Goal: Task Accomplishment & Management: Use online tool/utility

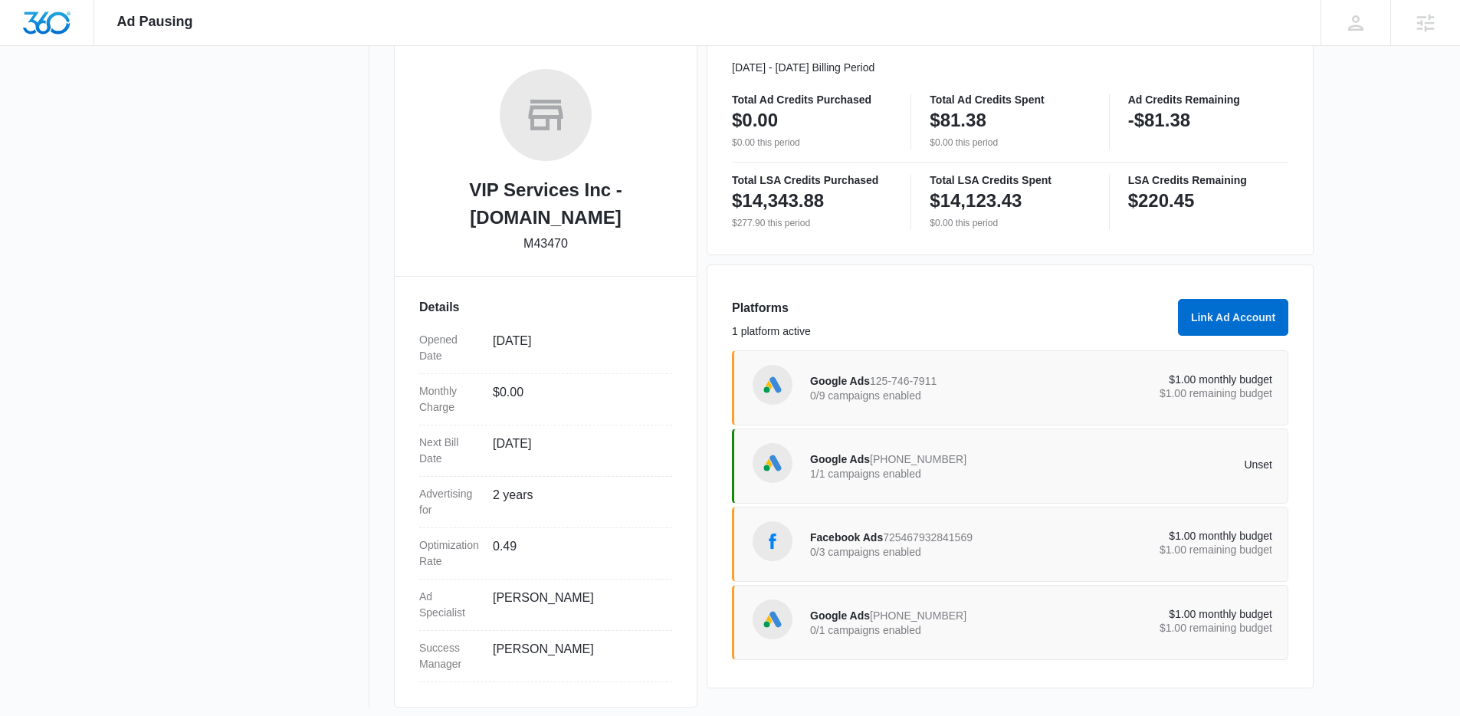
scroll to position [235, 0]
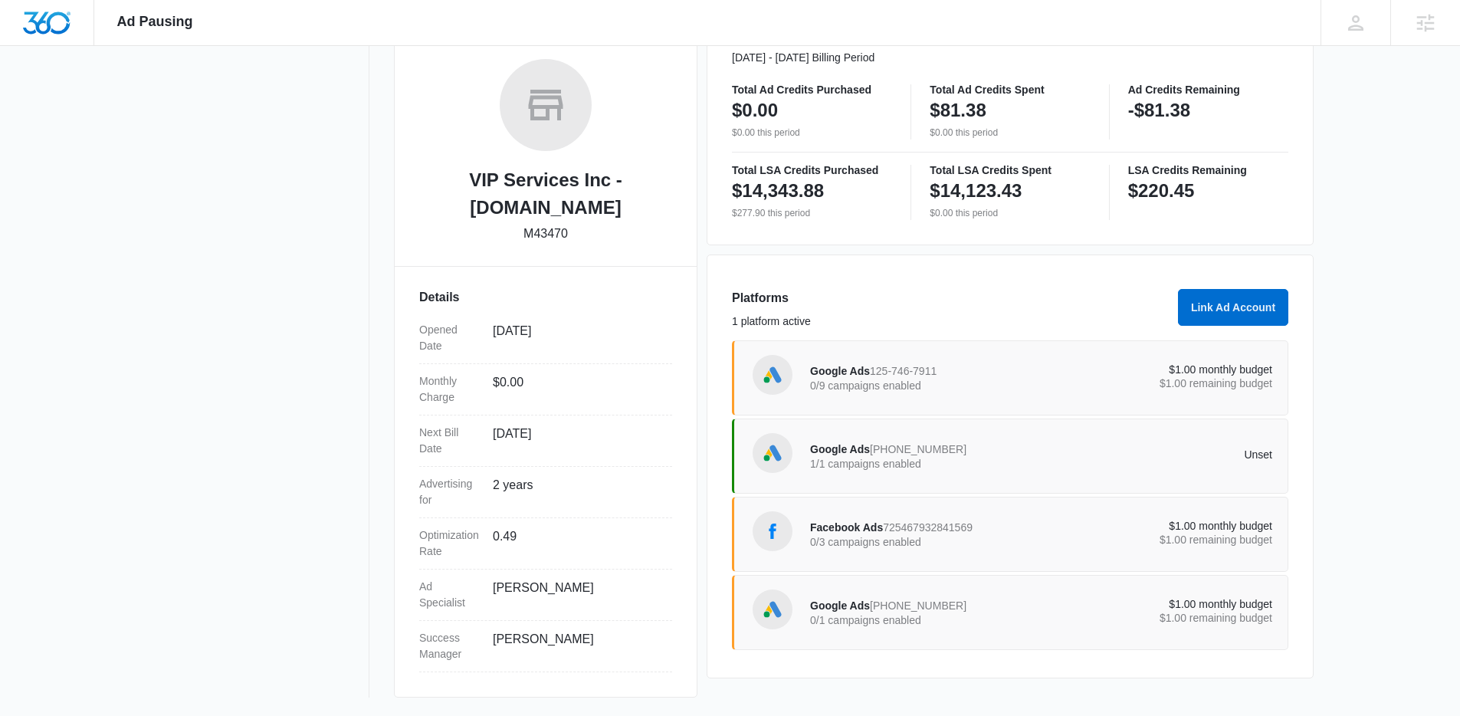
click at [951, 466] on p "1/1 campaigns enabled" at bounding box center [925, 463] width 231 height 11
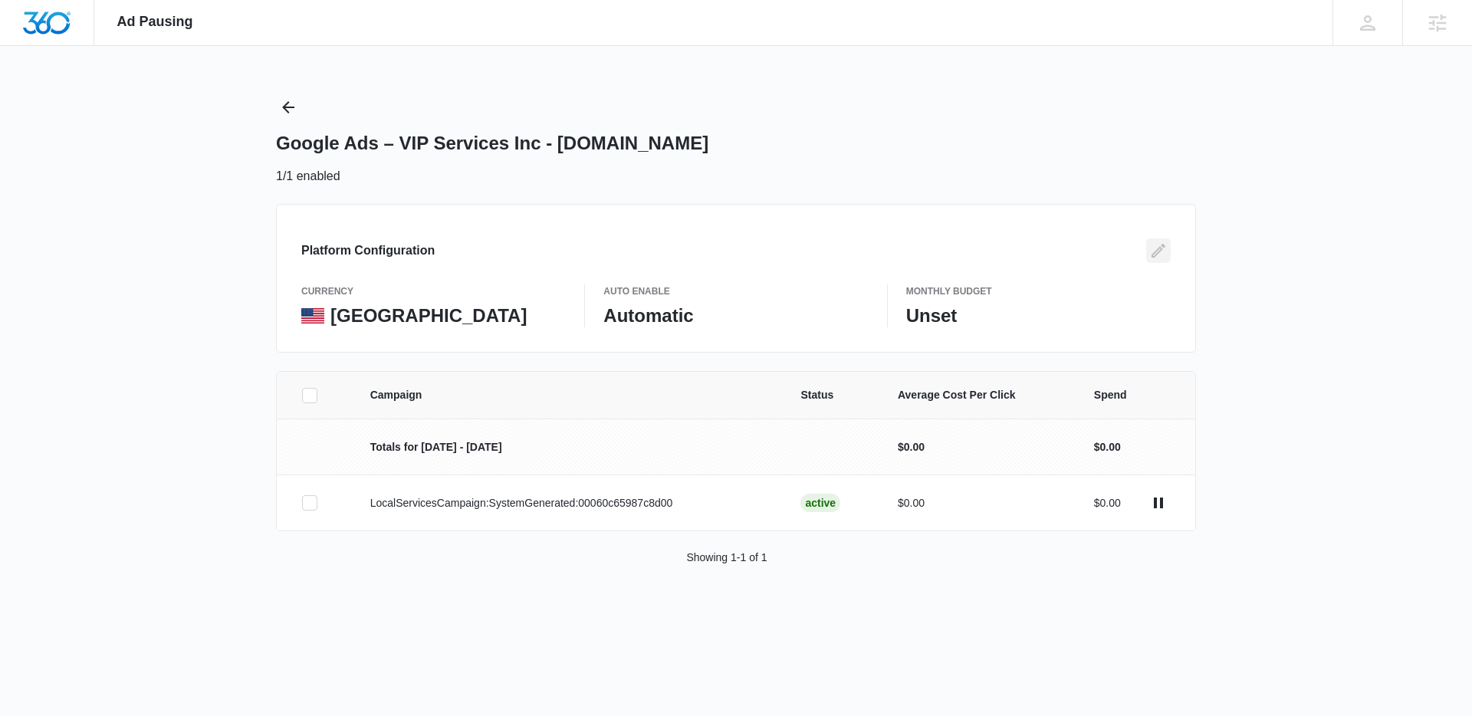
click at [1158, 251] on icon "Edit" at bounding box center [1158, 251] width 14 height 14
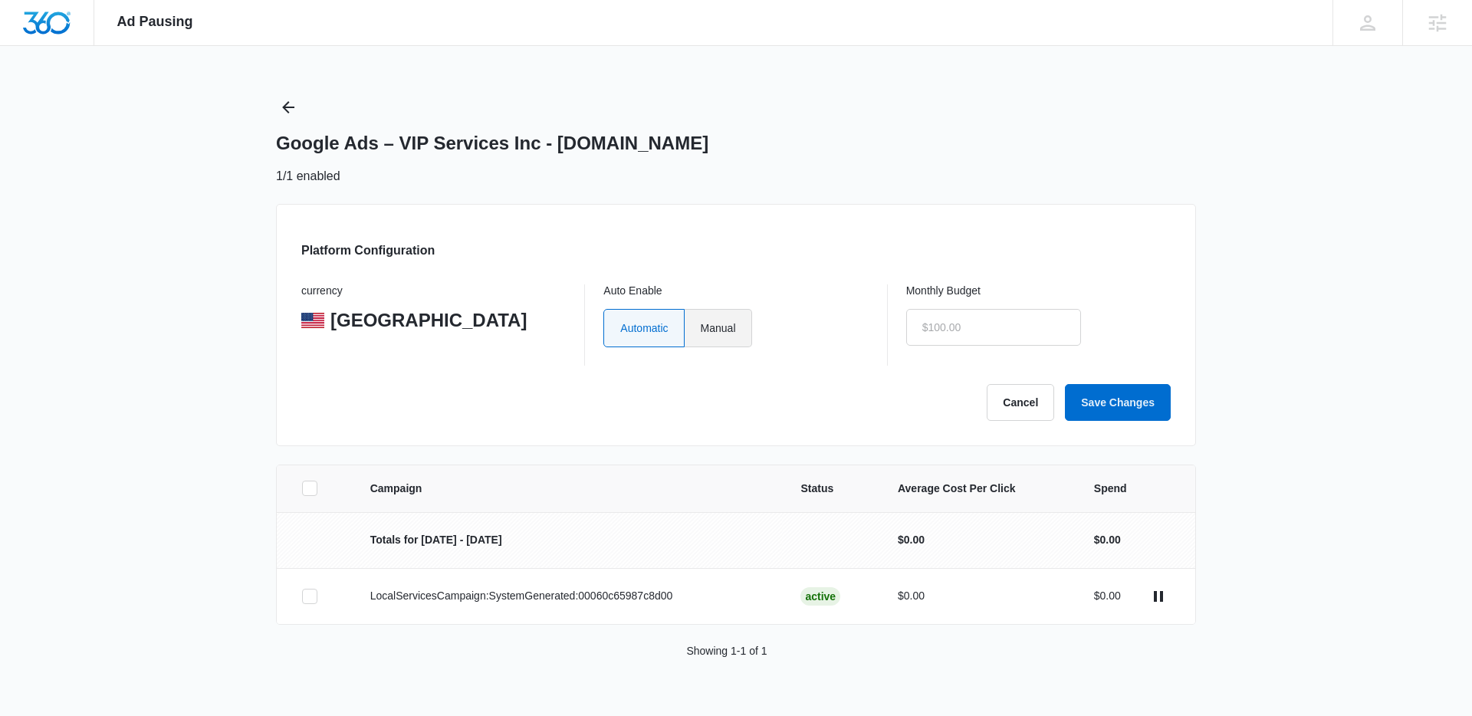
click at [726, 336] on label "Manual" at bounding box center [717, 328] width 67 height 38
click at [701, 328] on input "Manual" at bounding box center [700, 327] width 1 height 1
radio input "true"
click at [925, 322] on input "text" at bounding box center [993, 327] width 175 height 37
type input "$1.00"
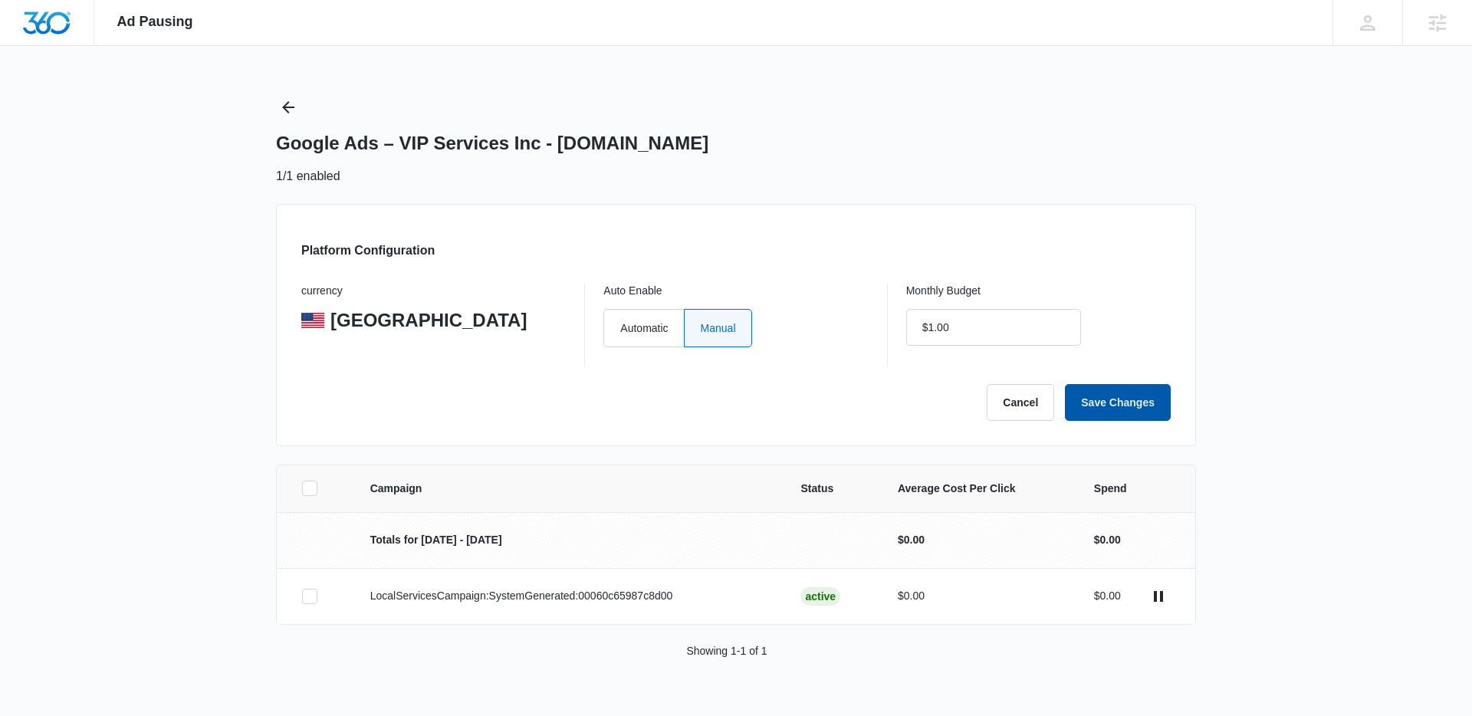
click at [1165, 409] on button "Save Changes" at bounding box center [1118, 402] width 106 height 37
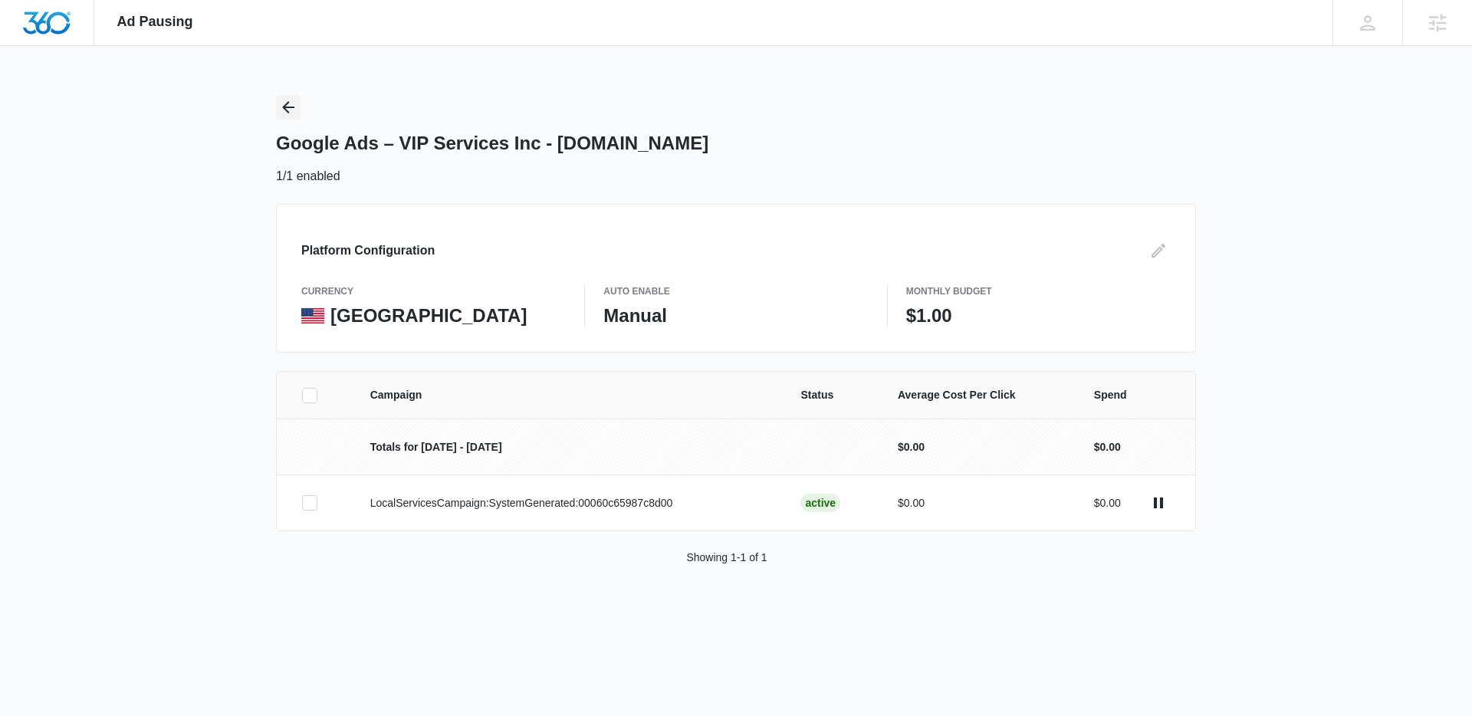
click at [286, 103] on icon "Back" at bounding box center [288, 107] width 12 height 12
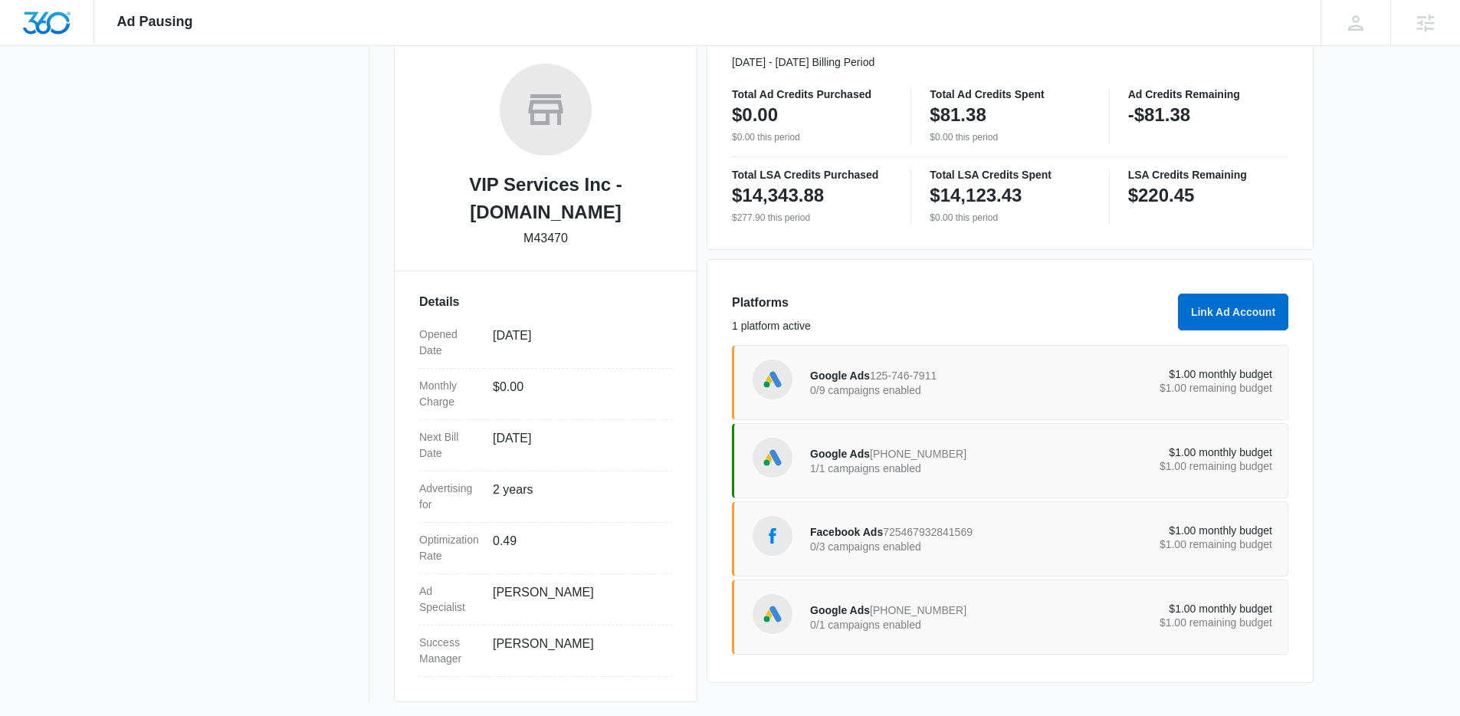
scroll to position [235, 0]
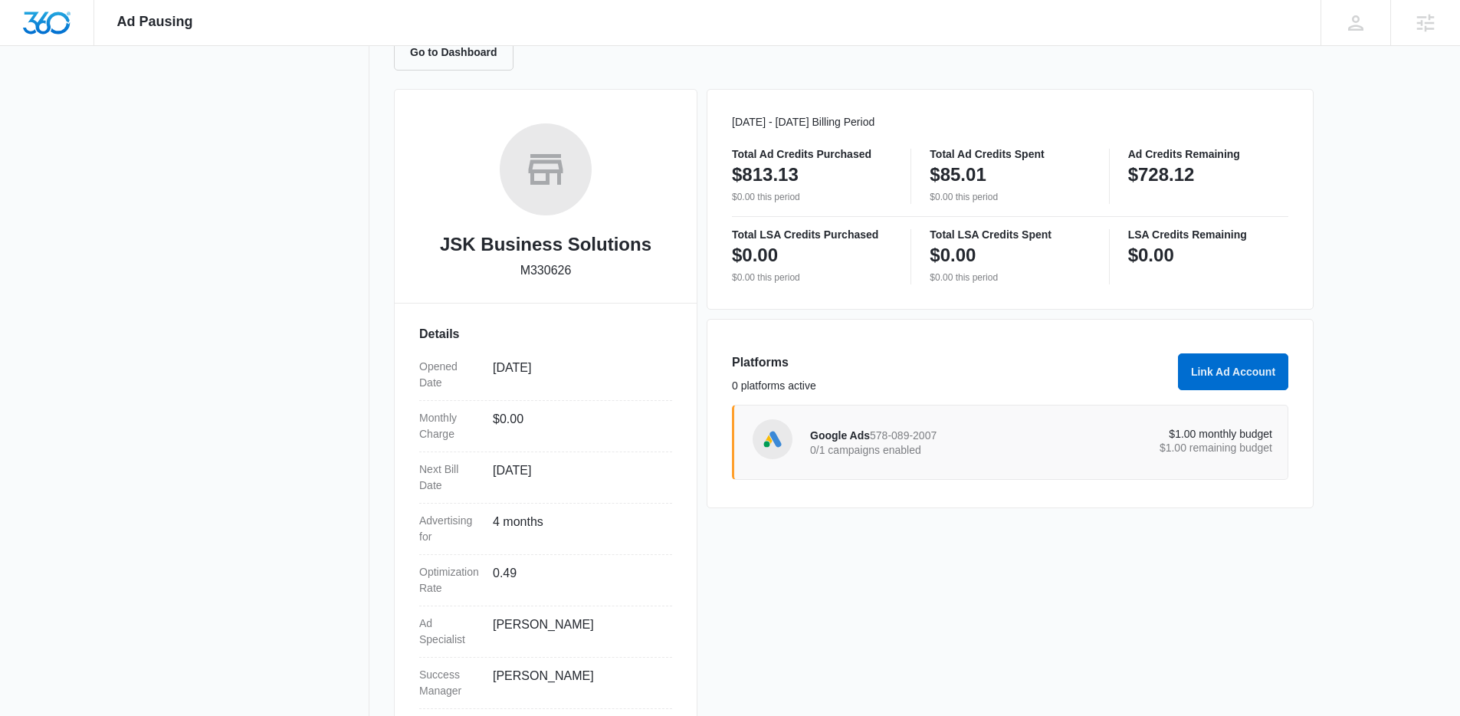
scroll to position [207, 0]
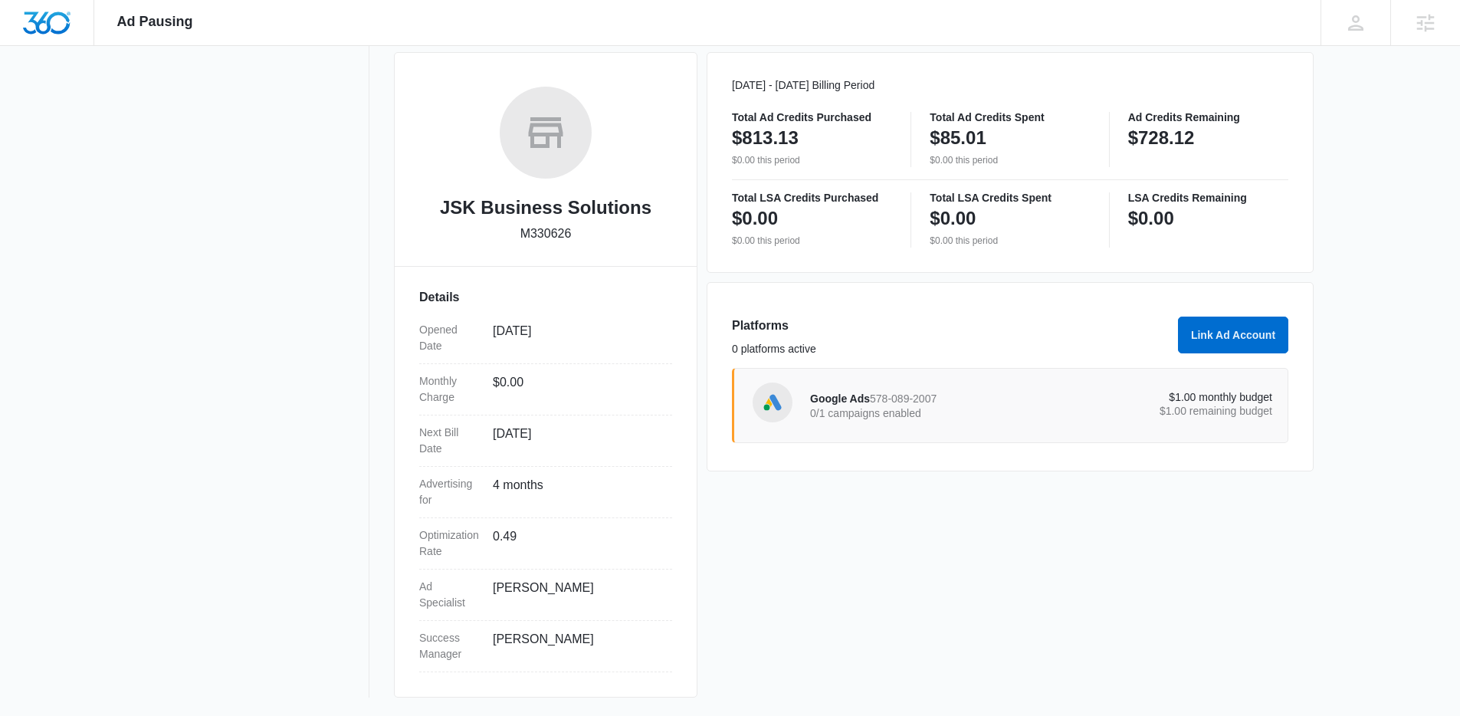
click at [967, 392] on div "Google Ads 578-089-2007 0/1 campaigns enabled" at bounding box center [925, 405] width 231 height 32
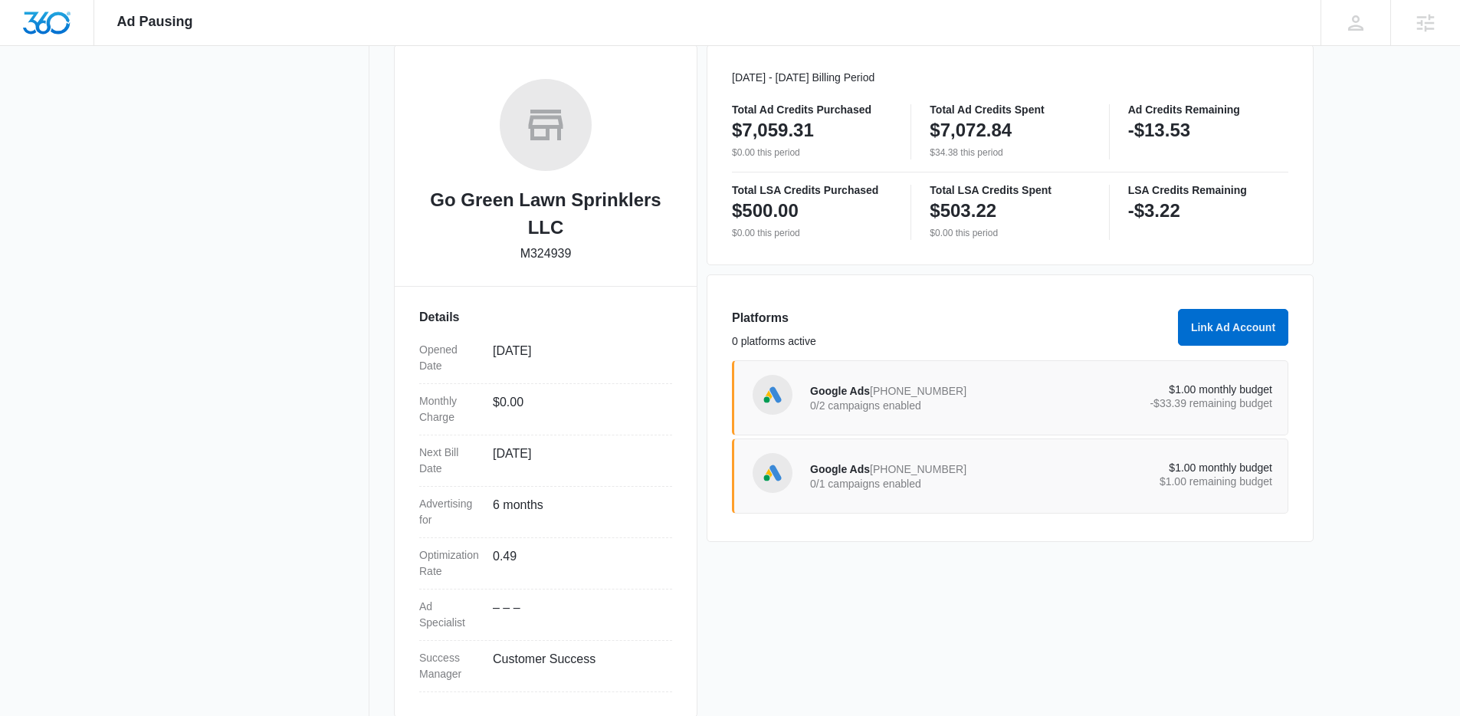
scroll to position [222, 0]
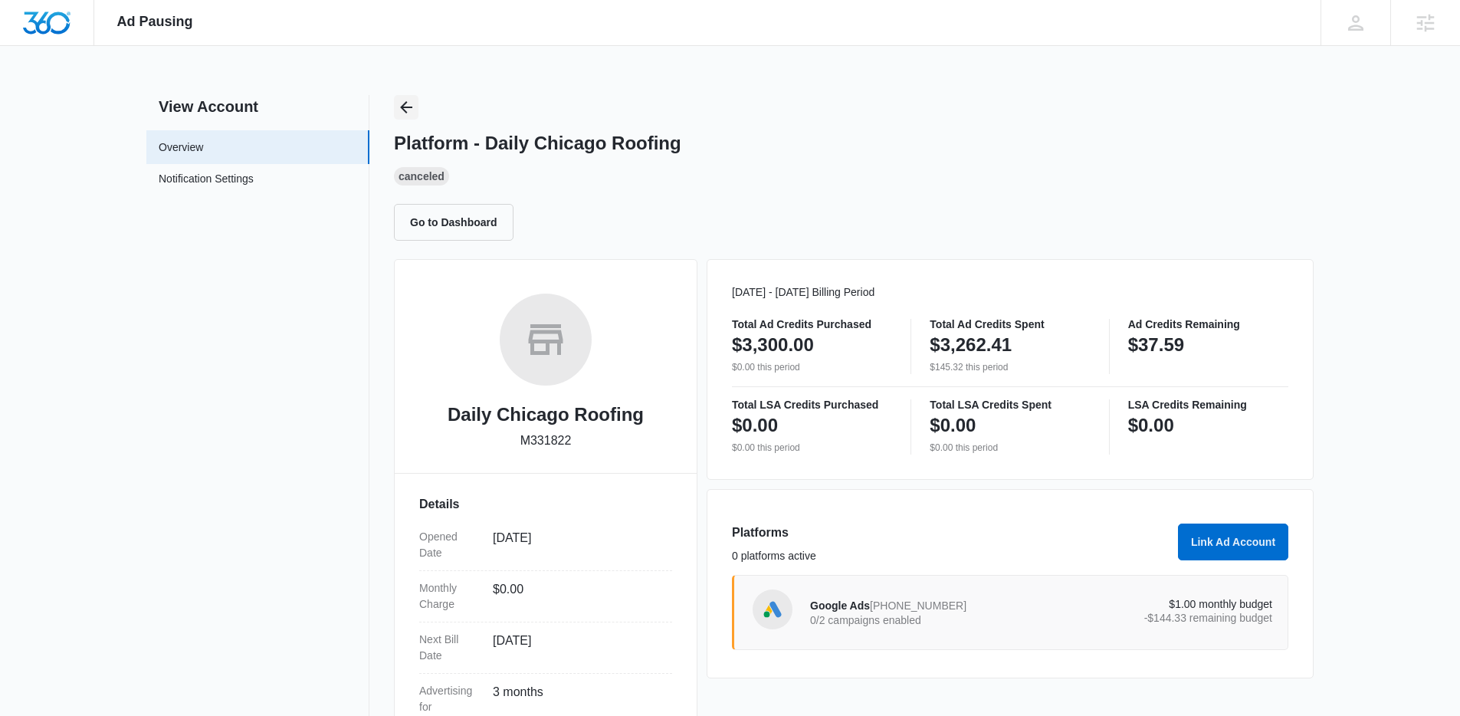
click at [407, 109] on icon "Back" at bounding box center [406, 107] width 18 height 18
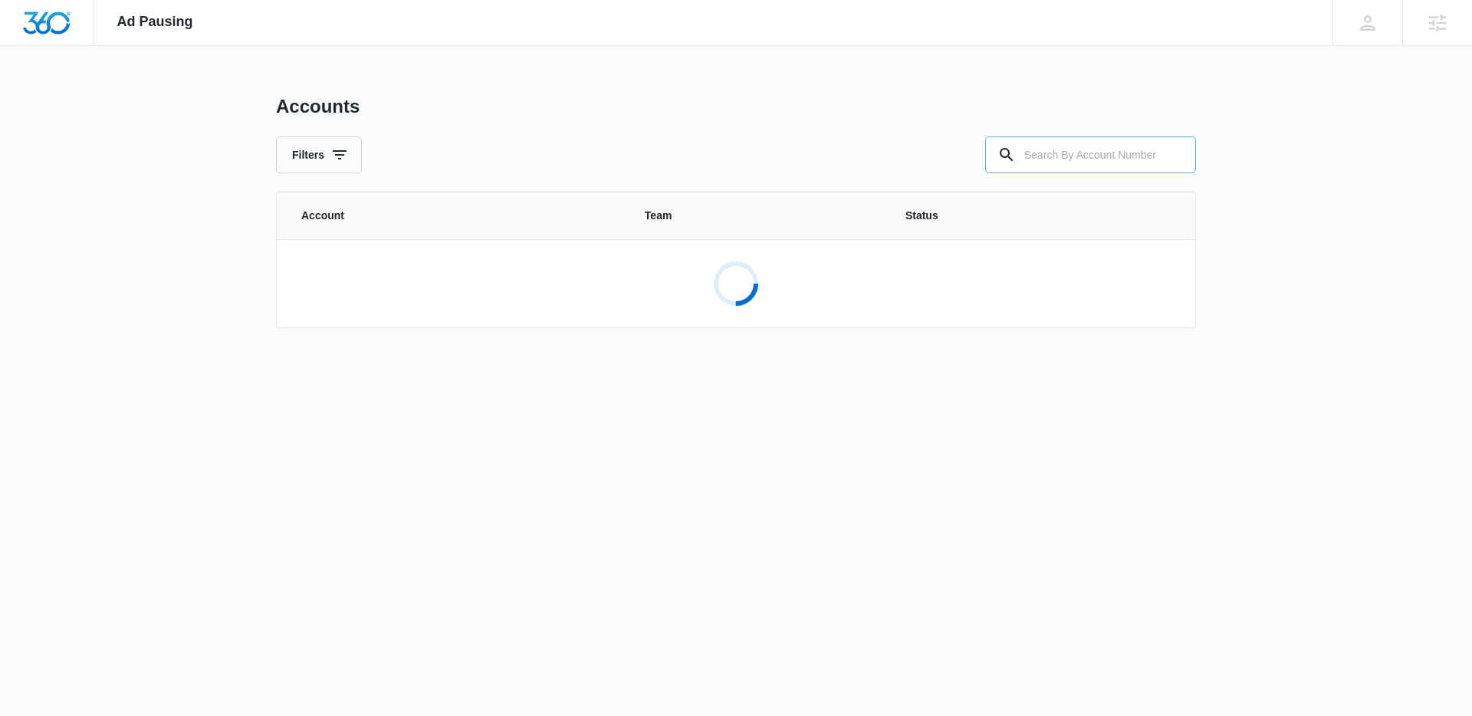
click at [1124, 153] on input "text" at bounding box center [1090, 154] width 211 height 37
paste input "M331822"
type input "M331822"
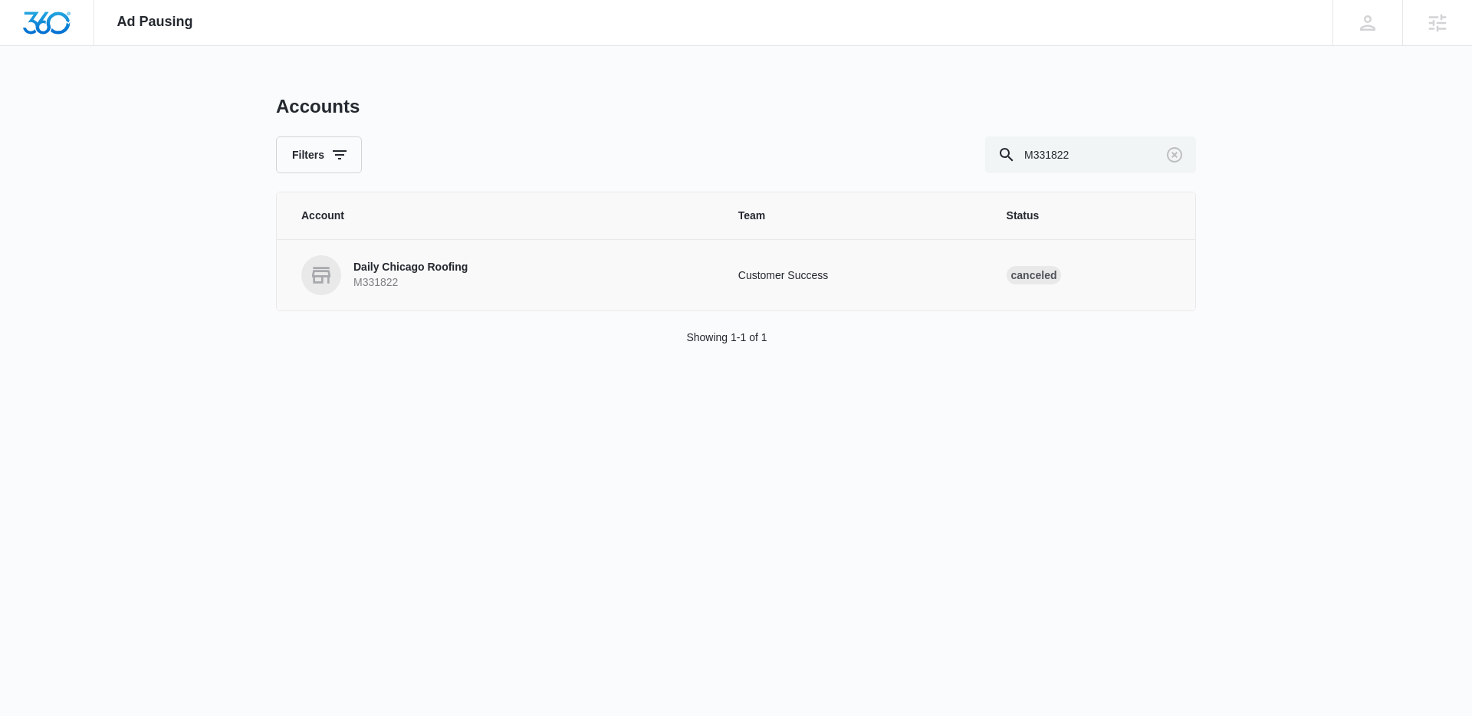
click at [417, 271] on p "Daily Chicago Roofing" at bounding box center [410, 267] width 114 height 15
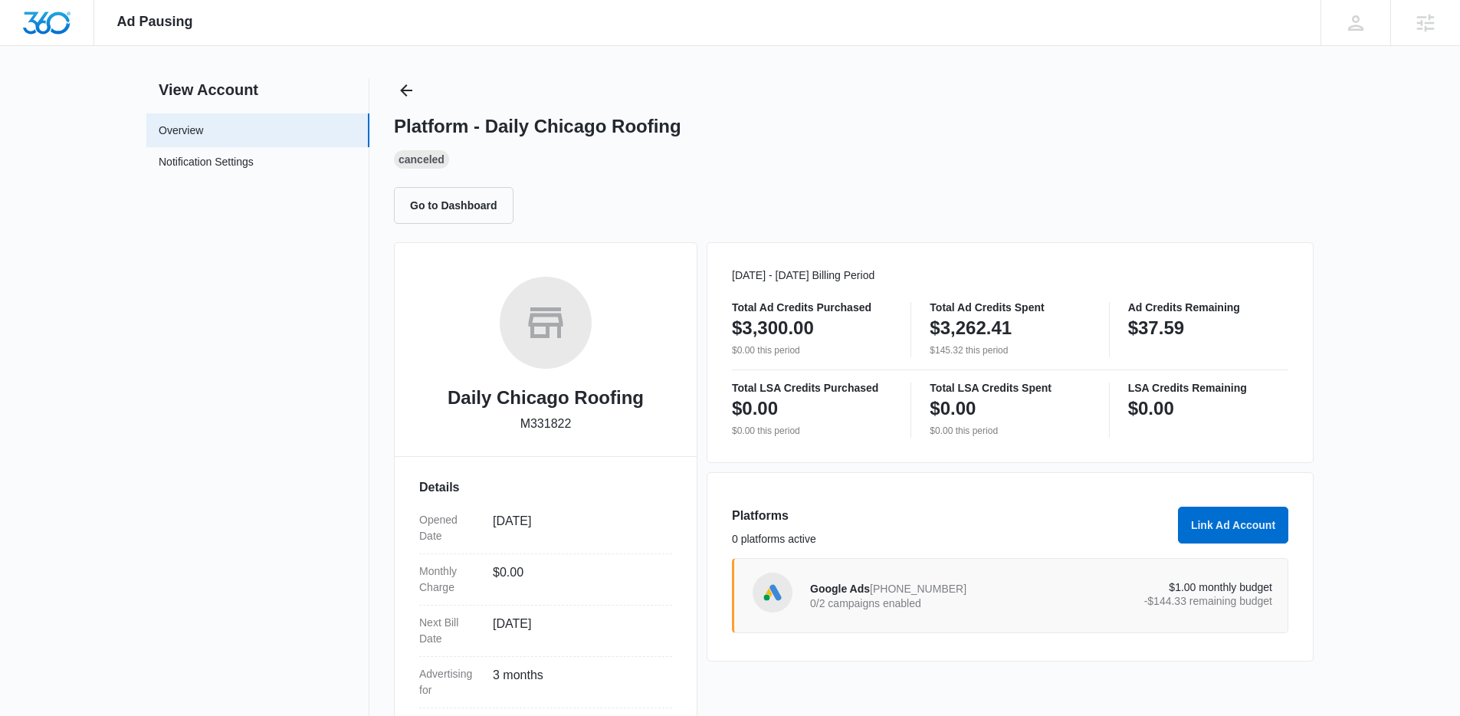
scroll to position [19, 0]
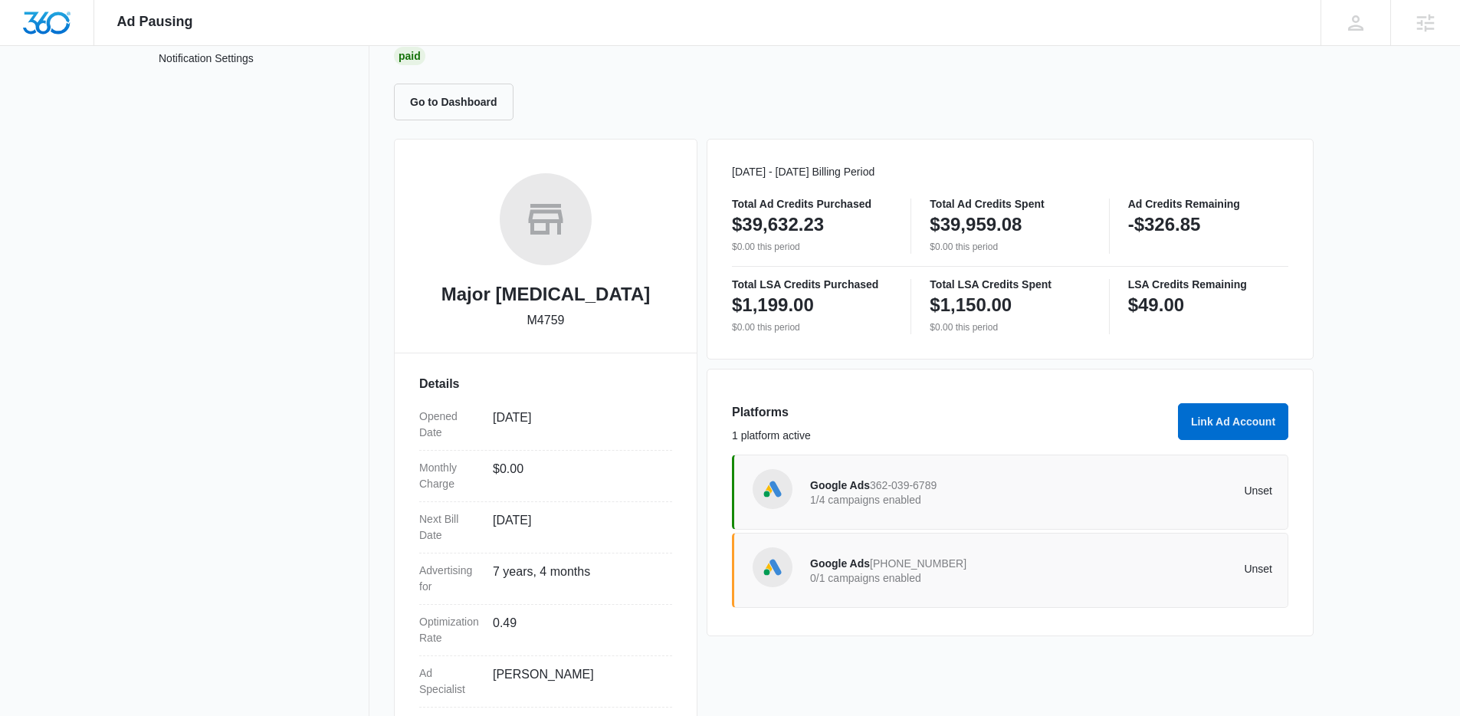
scroll to position [151, 0]
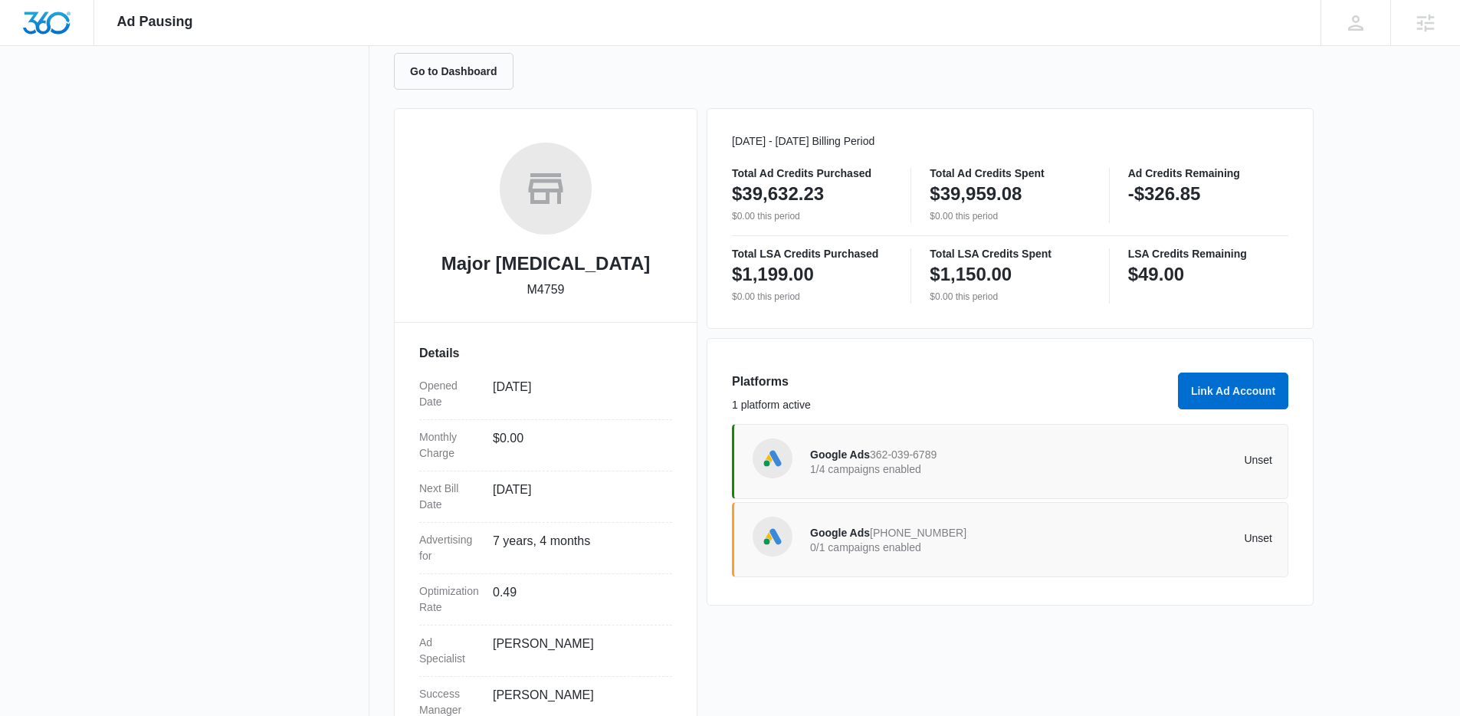
click at [888, 455] on span "362-039-6789" at bounding box center [903, 454] width 67 height 12
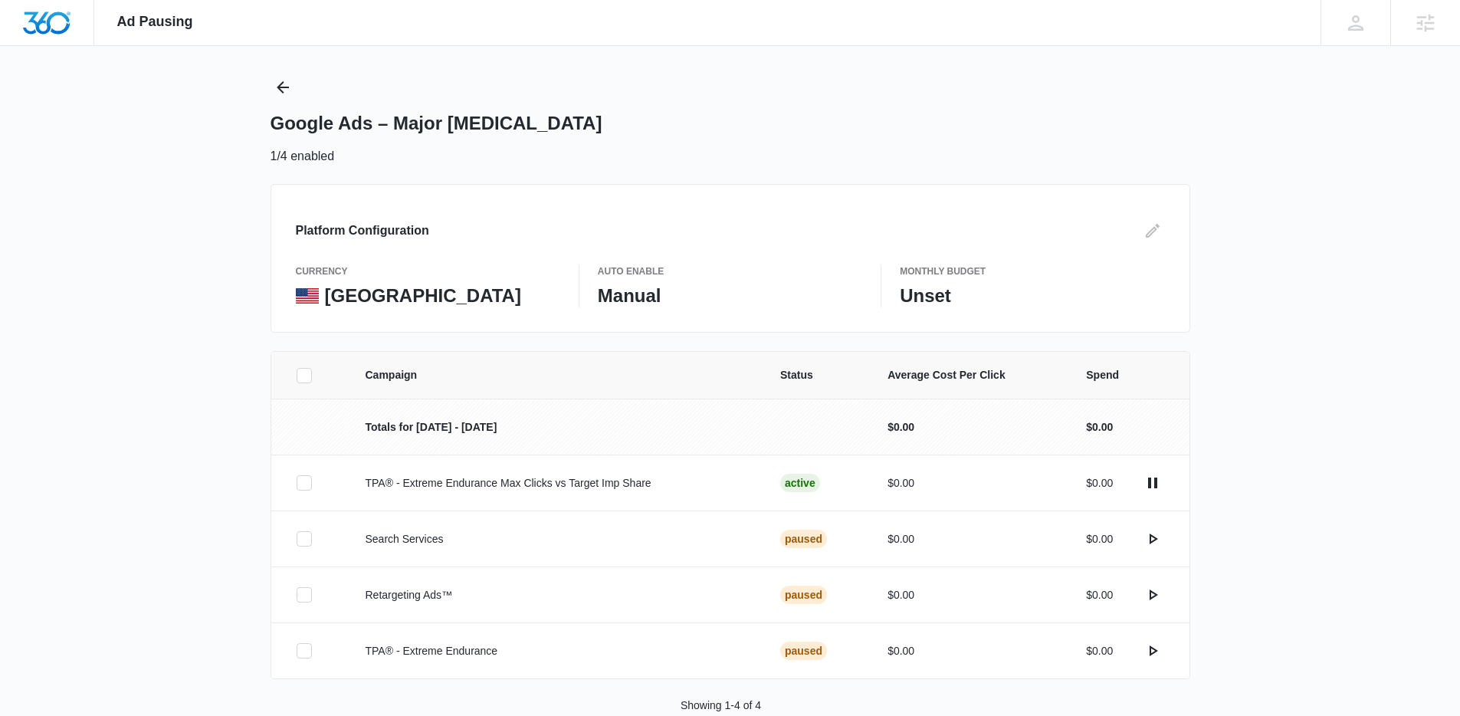
scroll to position [21, 0]
click at [278, 82] on icon "Back" at bounding box center [283, 86] width 18 height 18
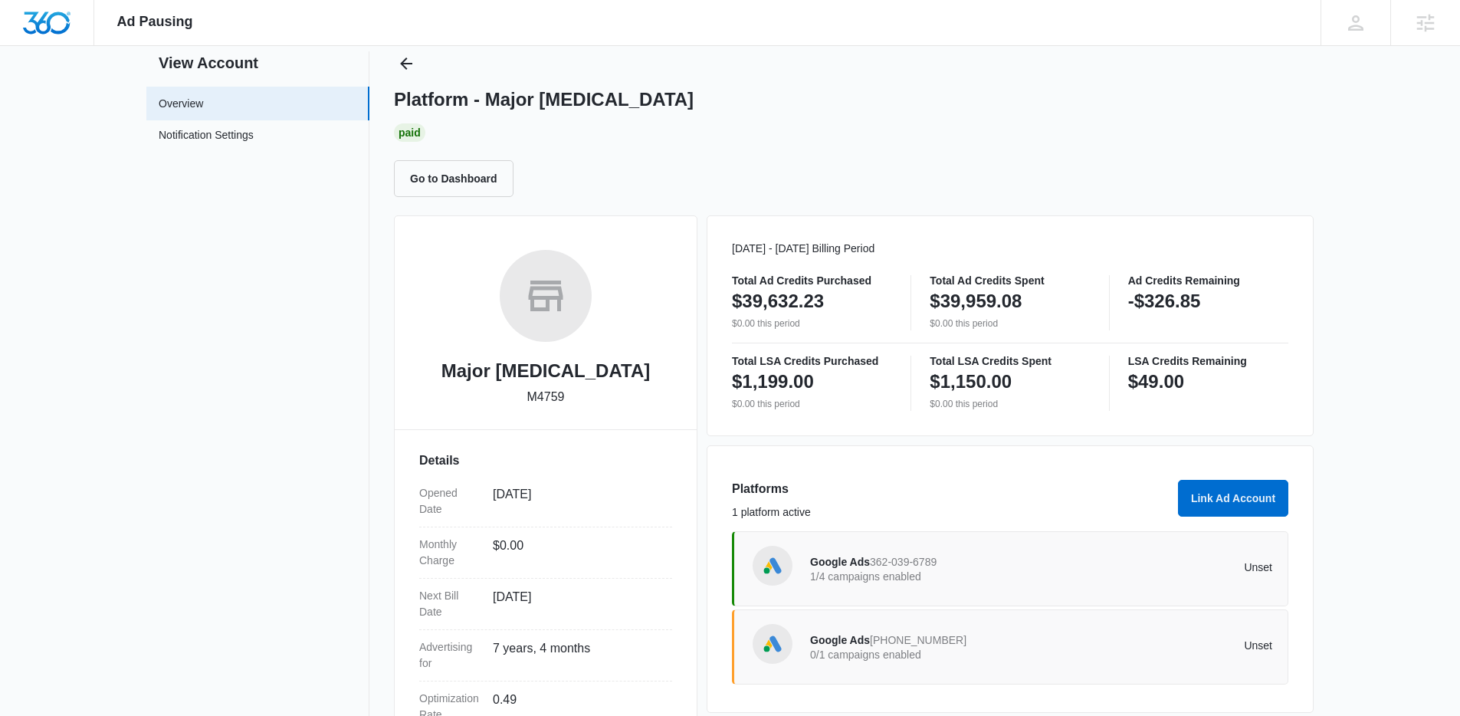
scroll to position [47, 0]
